Goal: Information Seeking & Learning: Learn about a topic

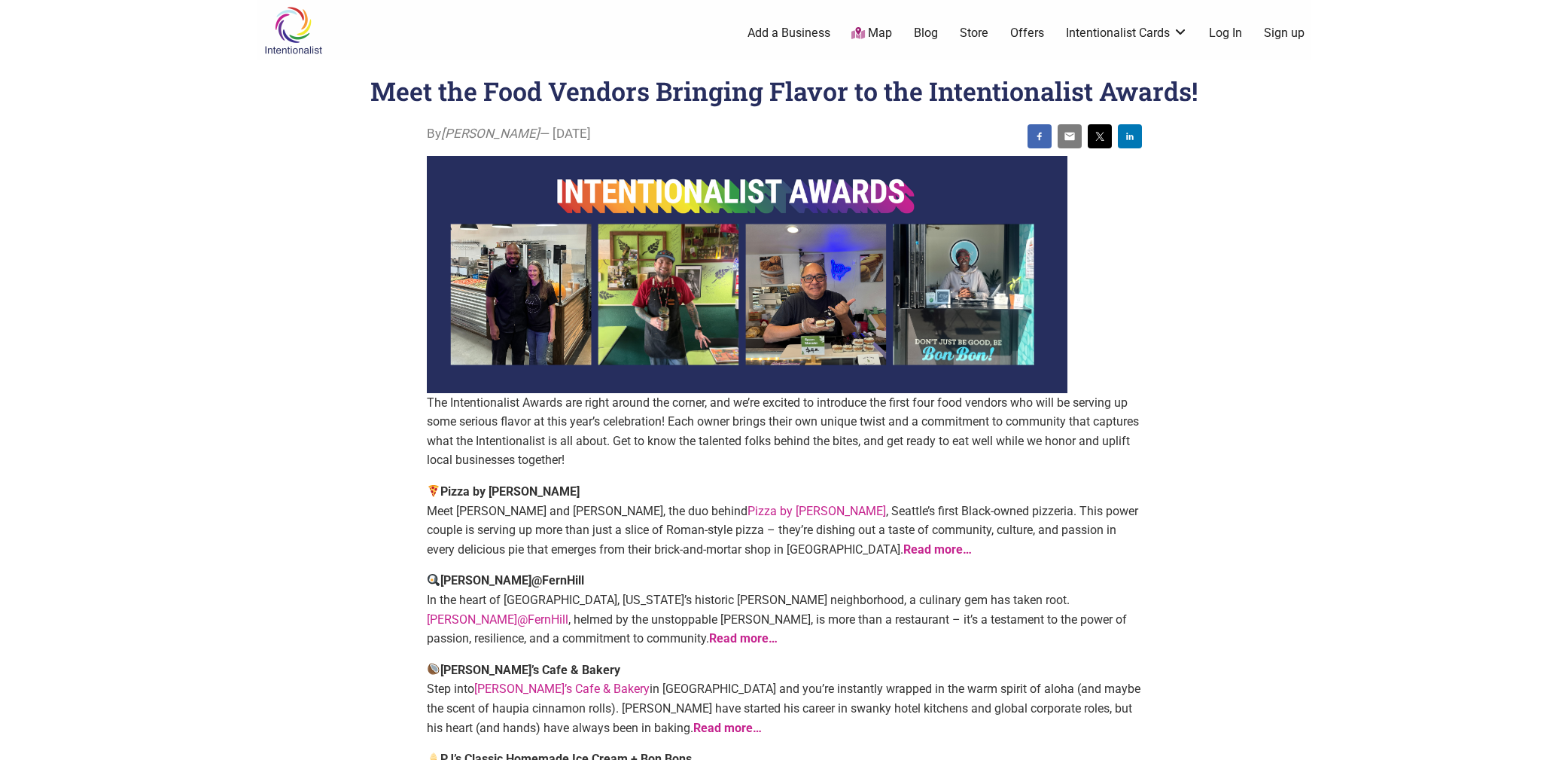
click at [279, 22] on img at bounding box center [293, 31] width 72 height 49
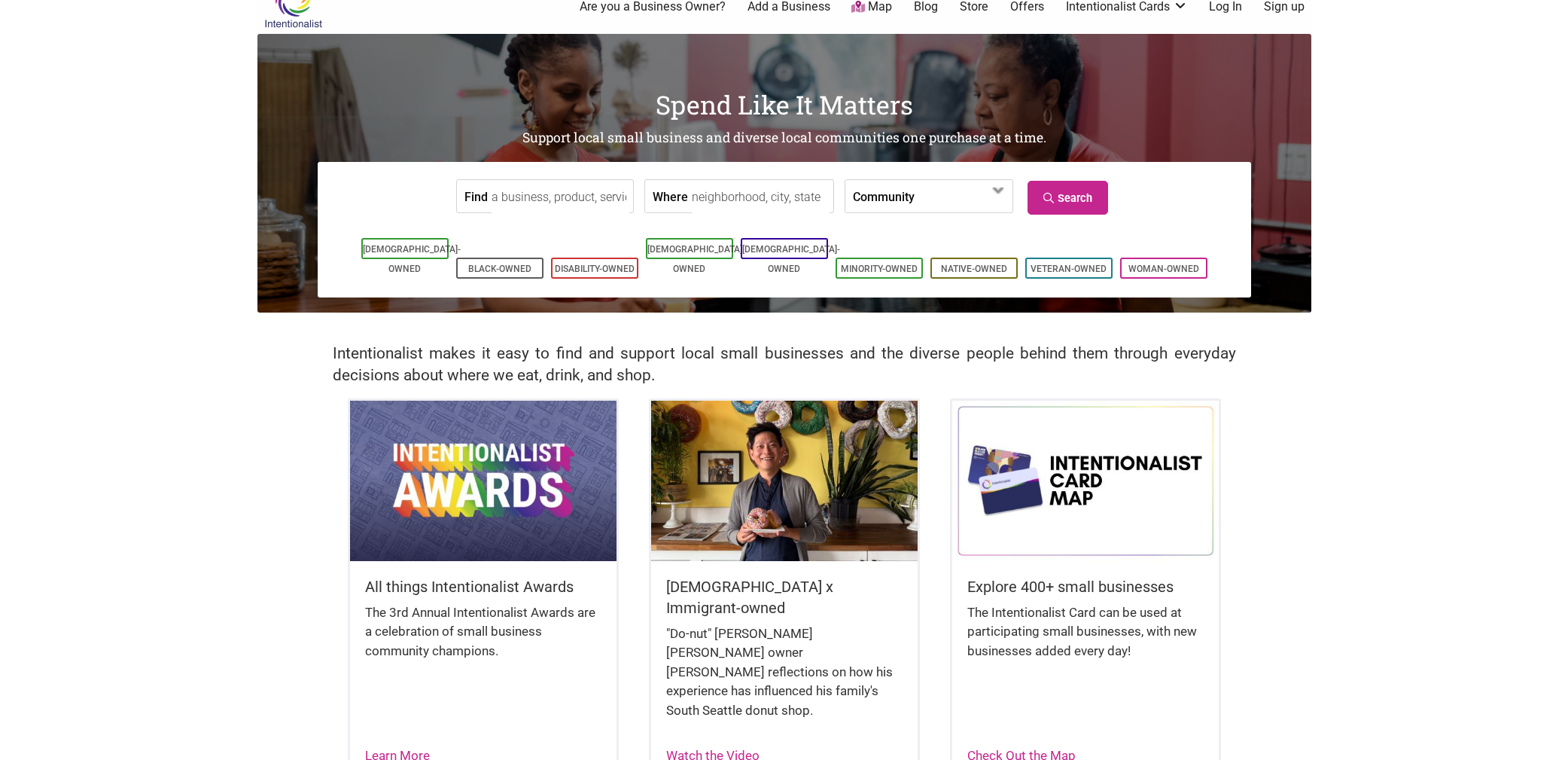
scroll to position [75, 0]
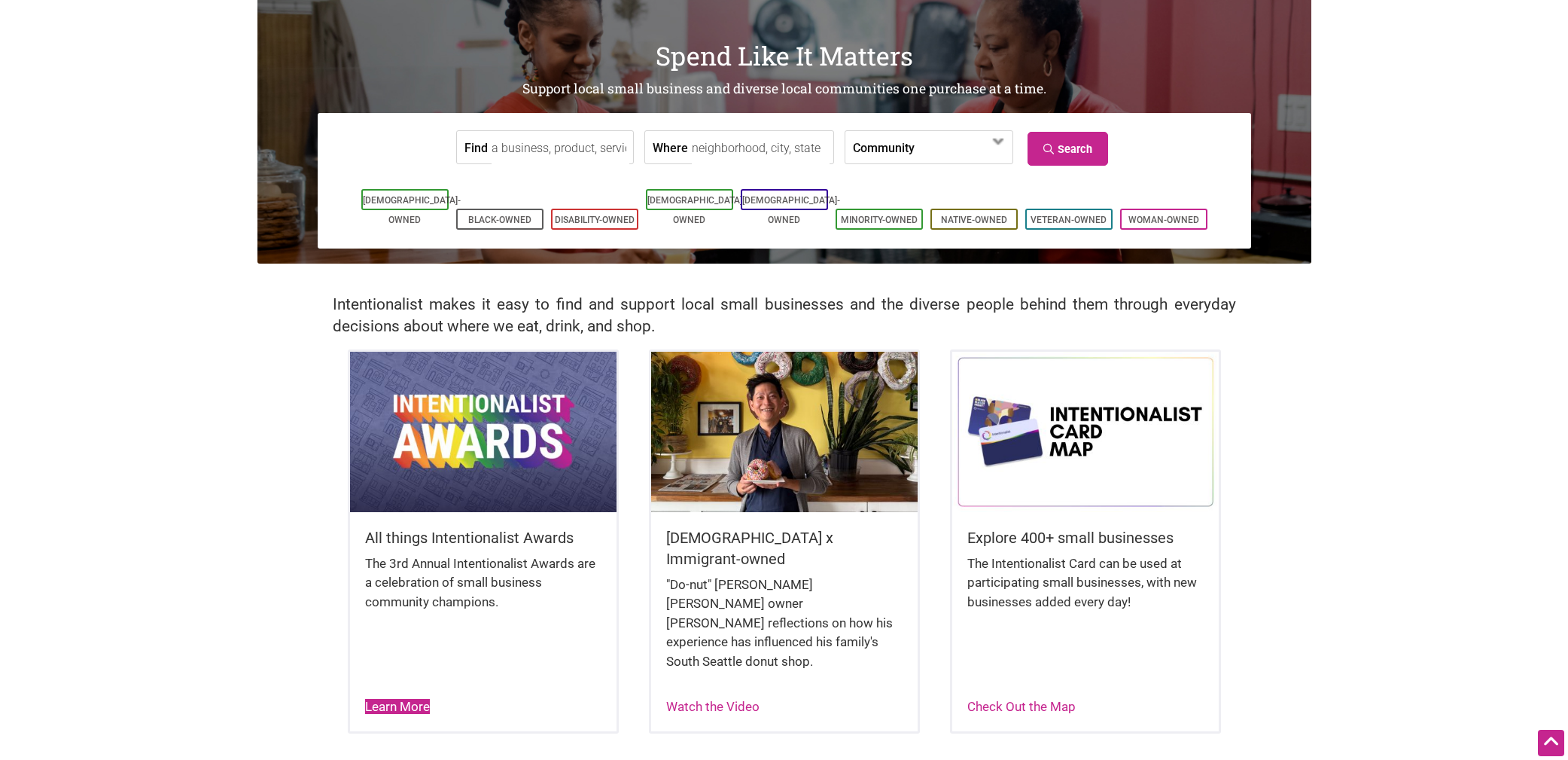
click at [393, 699] on link "Learn More" at bounding box center [398, 706] width 65 height 15
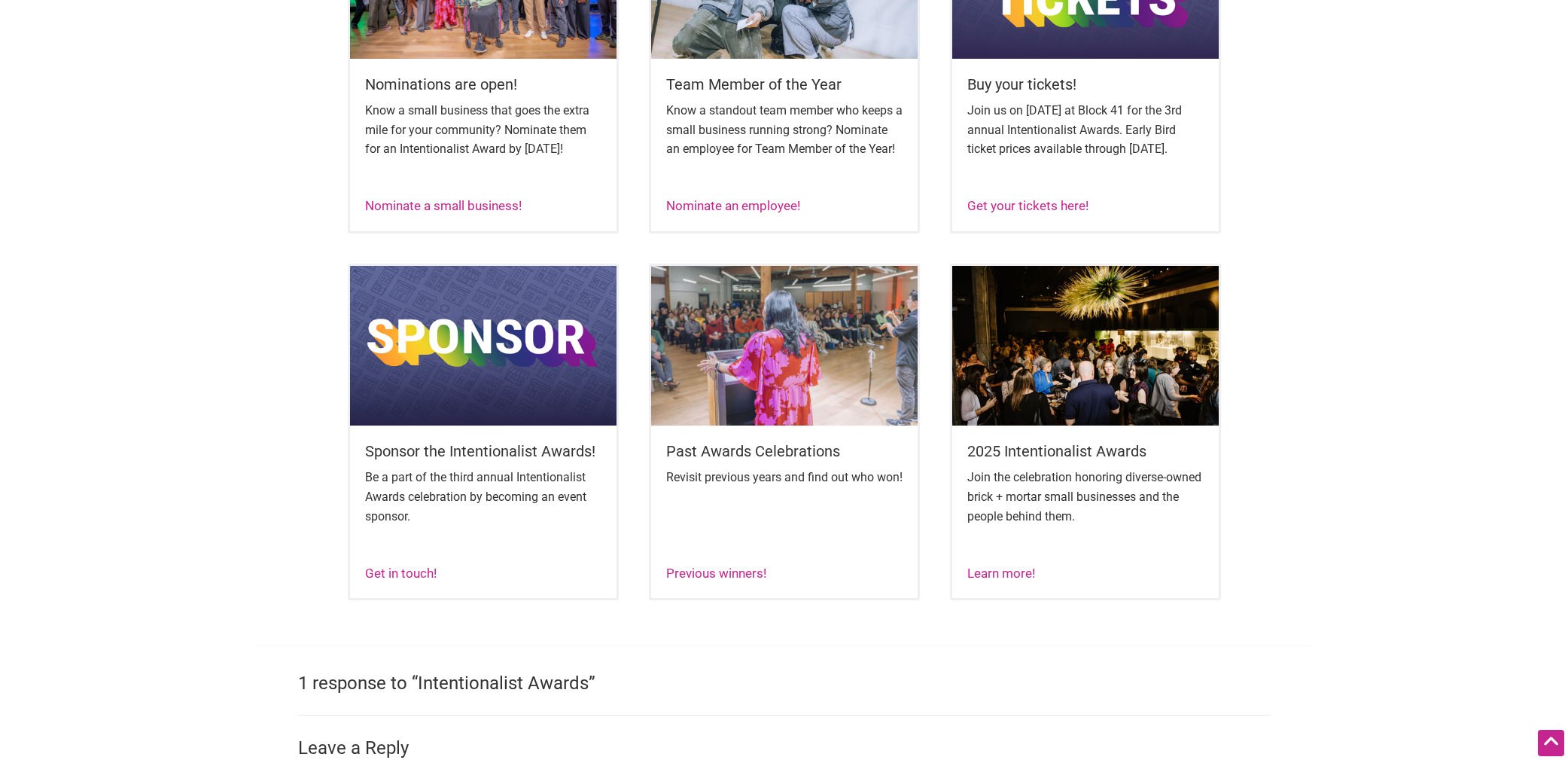
scroll to position [753, 0]
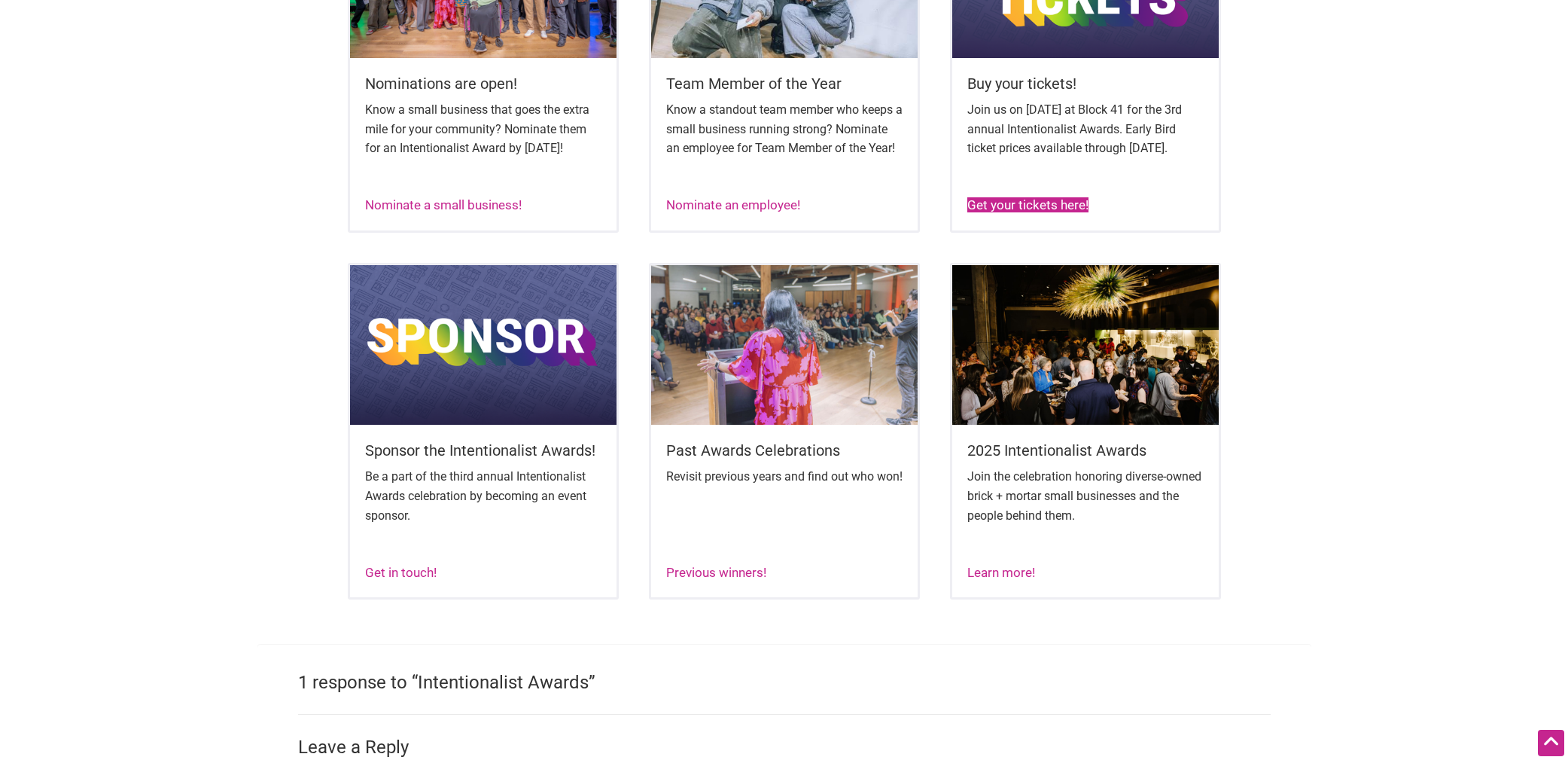
click at [1019, 212] on link "Get your tickets here!" at bounding box center [1027, 204] width 121 height 15
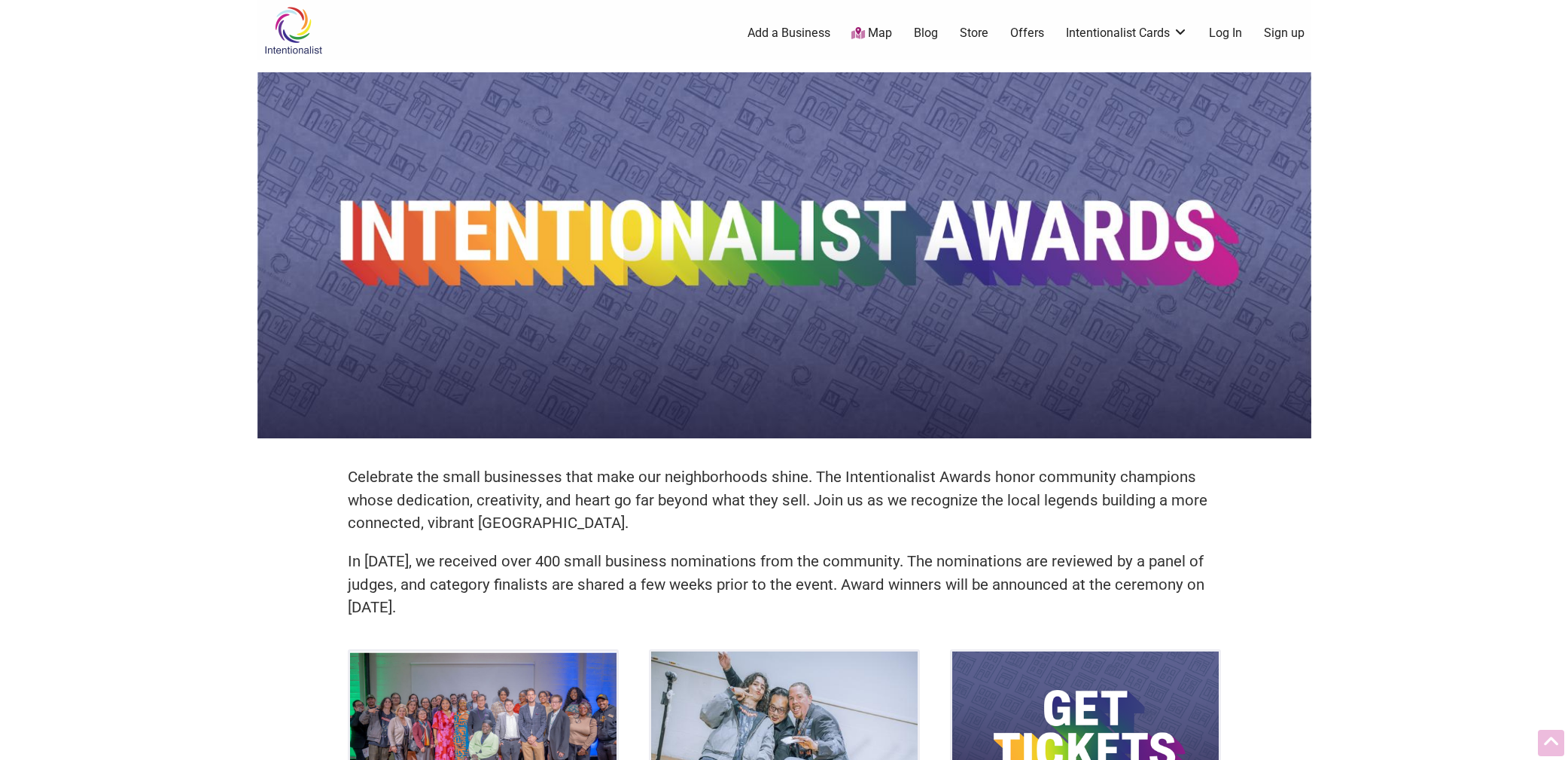
scroll to position [753, 0]
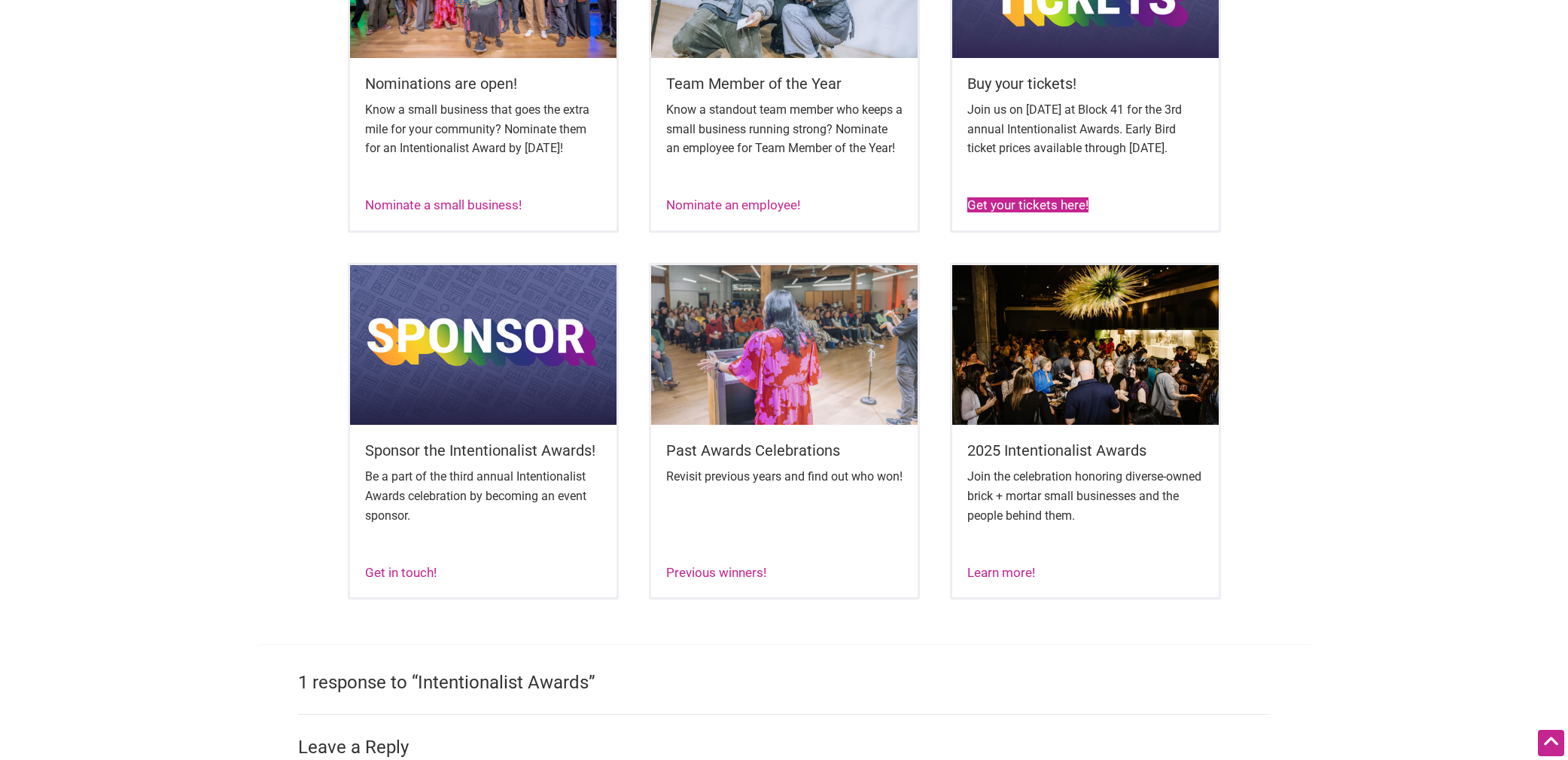
click at [1013, 212] on link "Get your tickets here!" at bounding box center [1027, 204] width 121 height 15
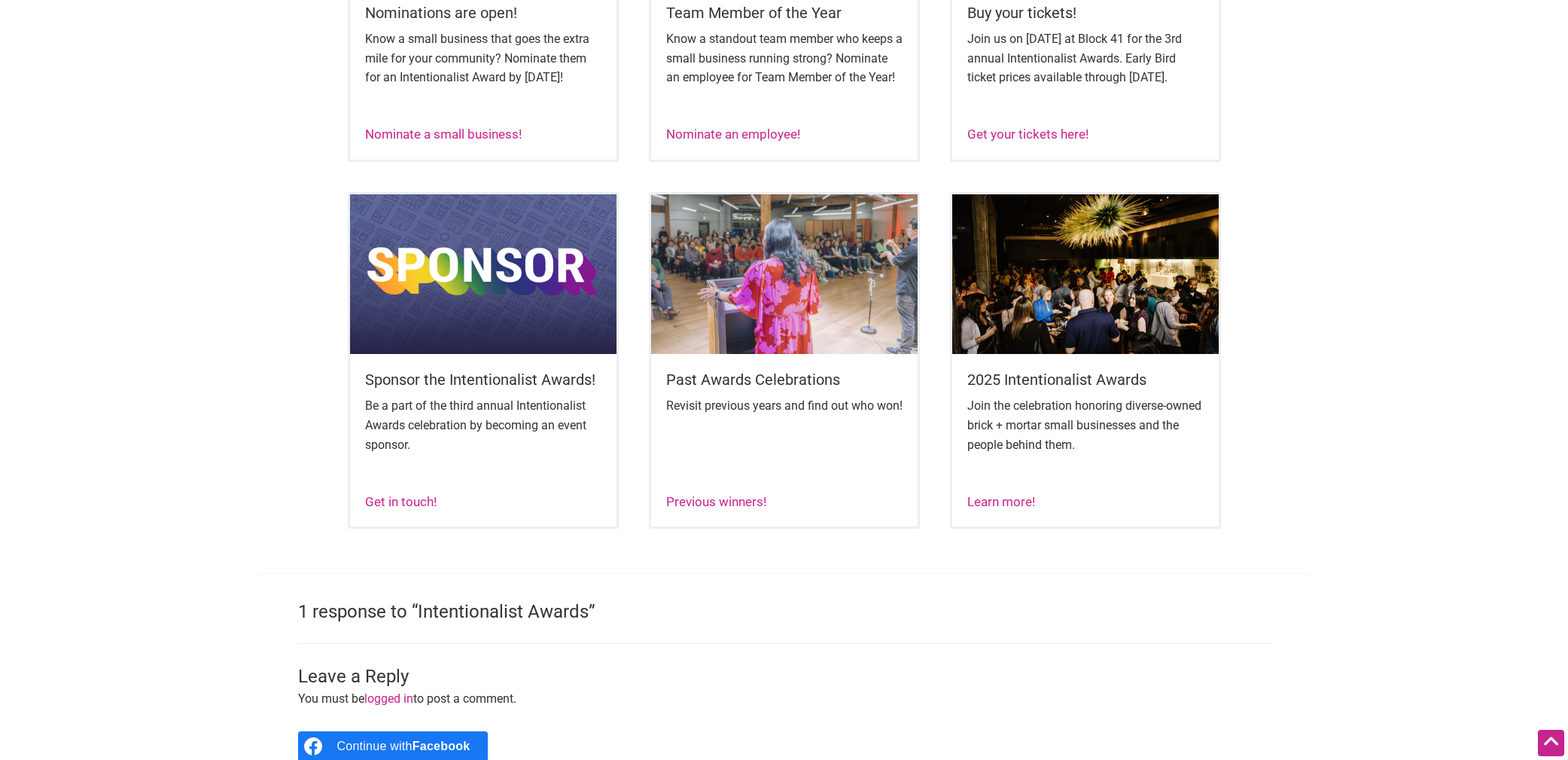
scroll to position [828, 0]
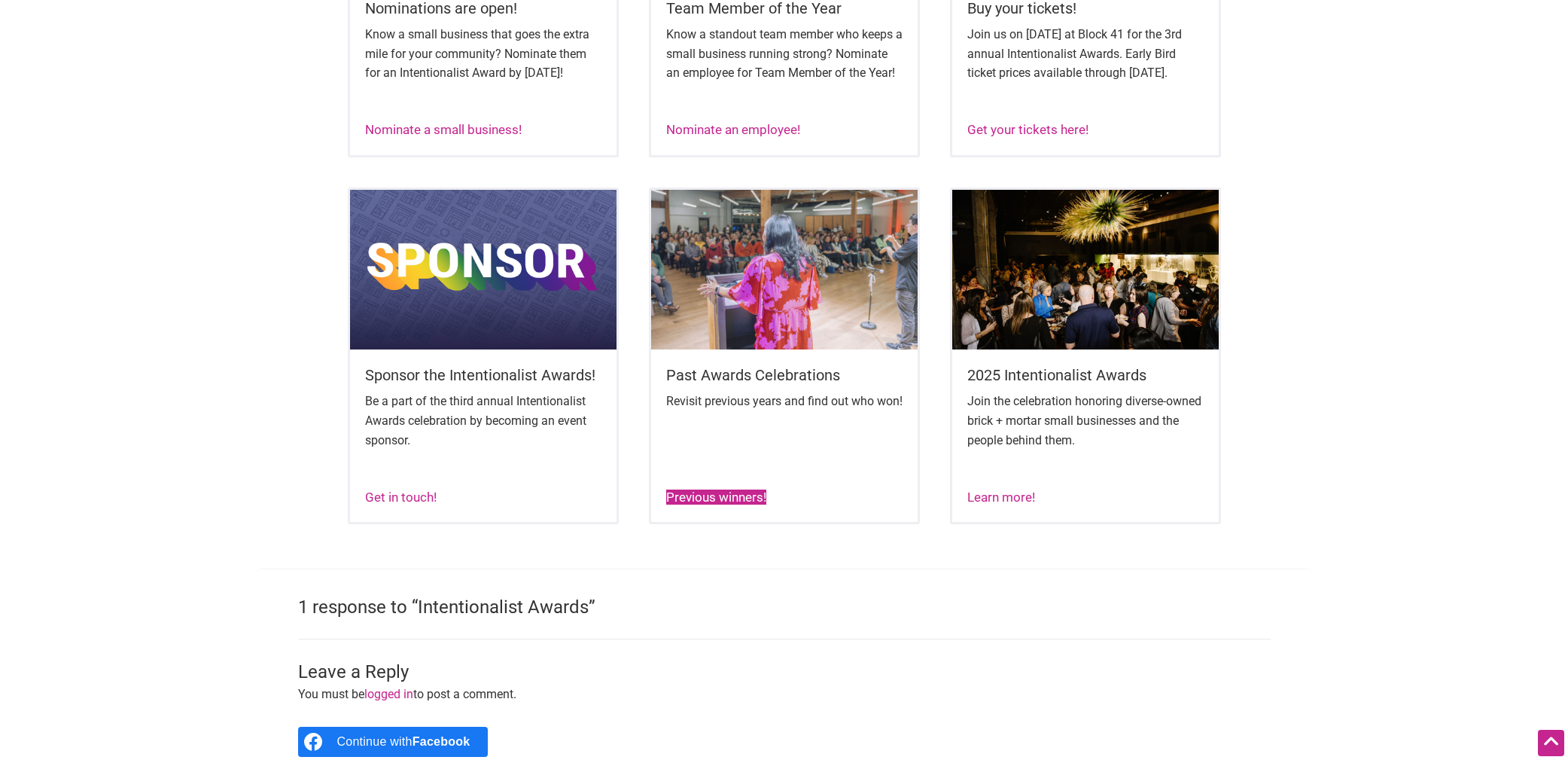
click at [702, 504] on link "Previous winners!" at bounding box center [716, 496] width 100 height 15
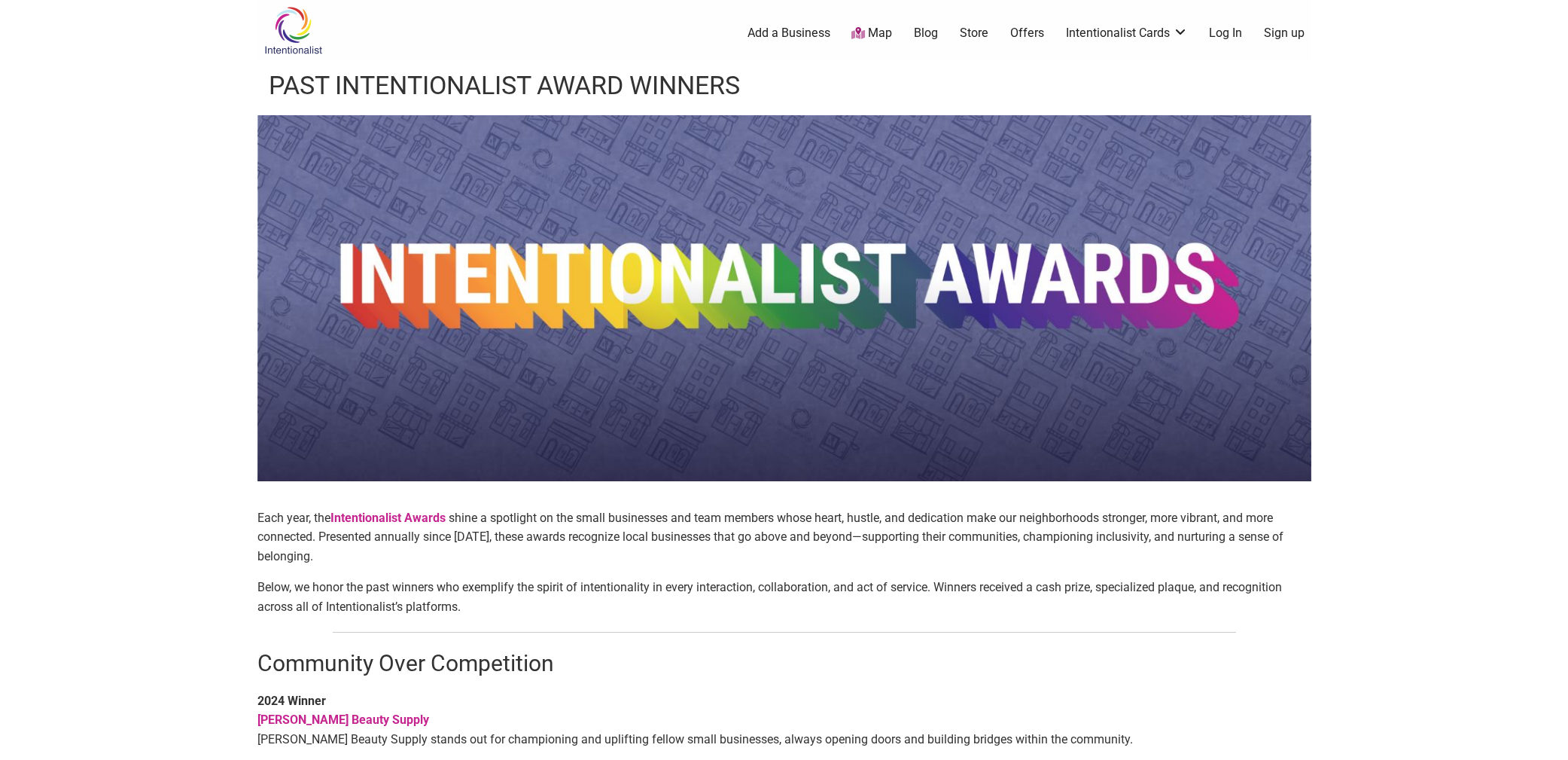
click at [385, 524] on strong "Intentionalist Awards" at bounding box center [388, 517] width 115 height 14
